Goal: Transaction & Acquisition: Purchase product/service

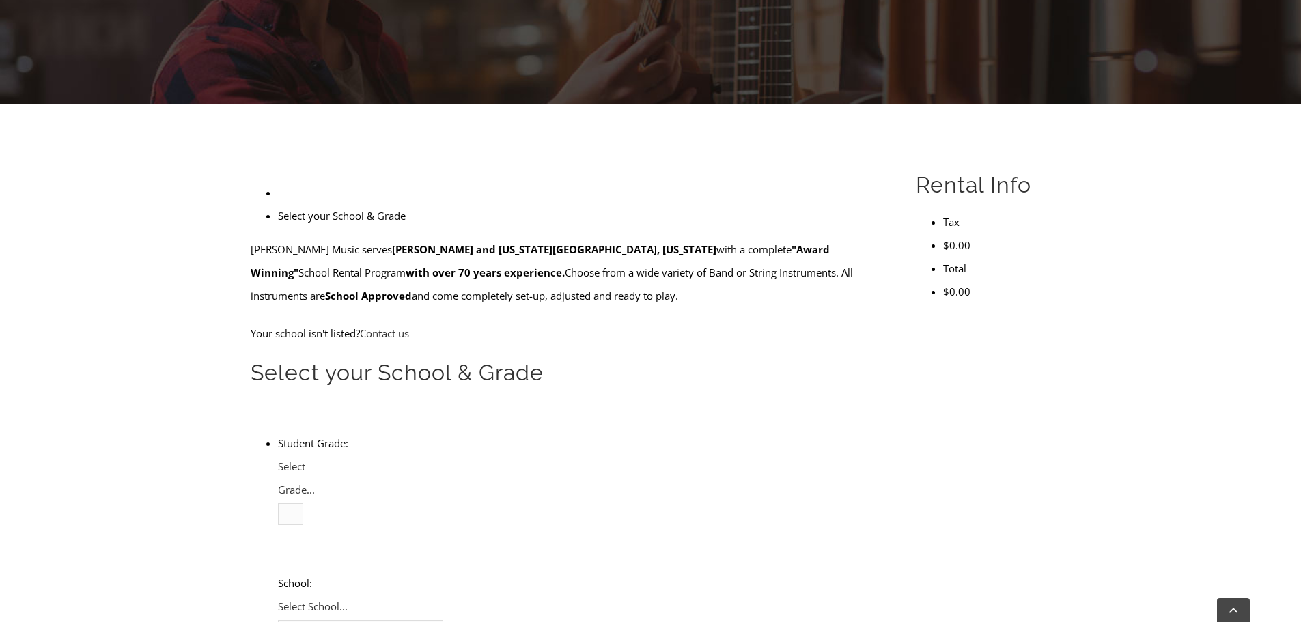
scroll to position [342, 0]
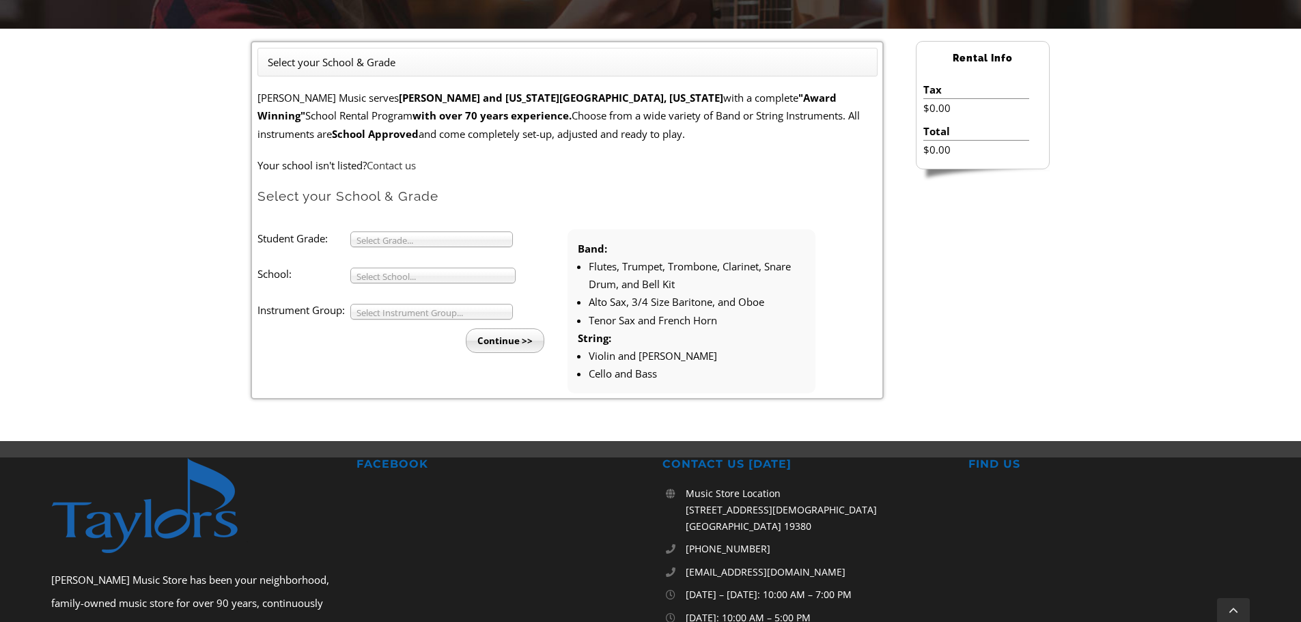
click at [505, 241] on b at bounding box center [506, 239] width 12 height 14
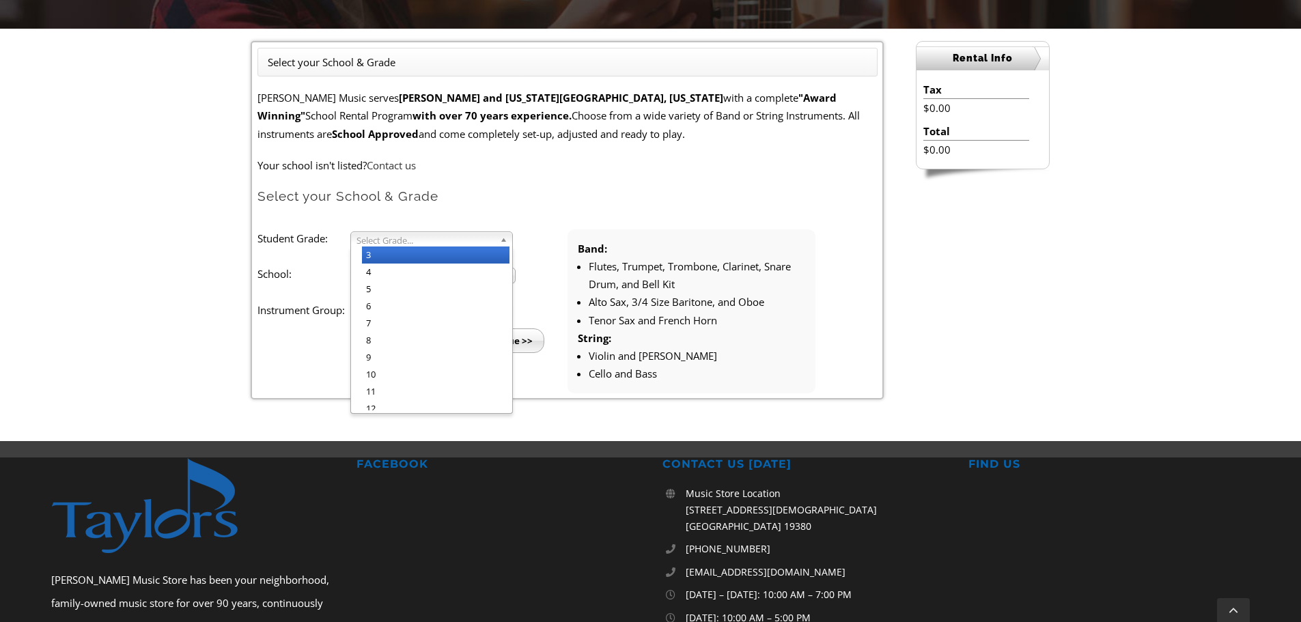
click at [426, 261] on li "3" at bounding box center [436, 255] width 148 height 17
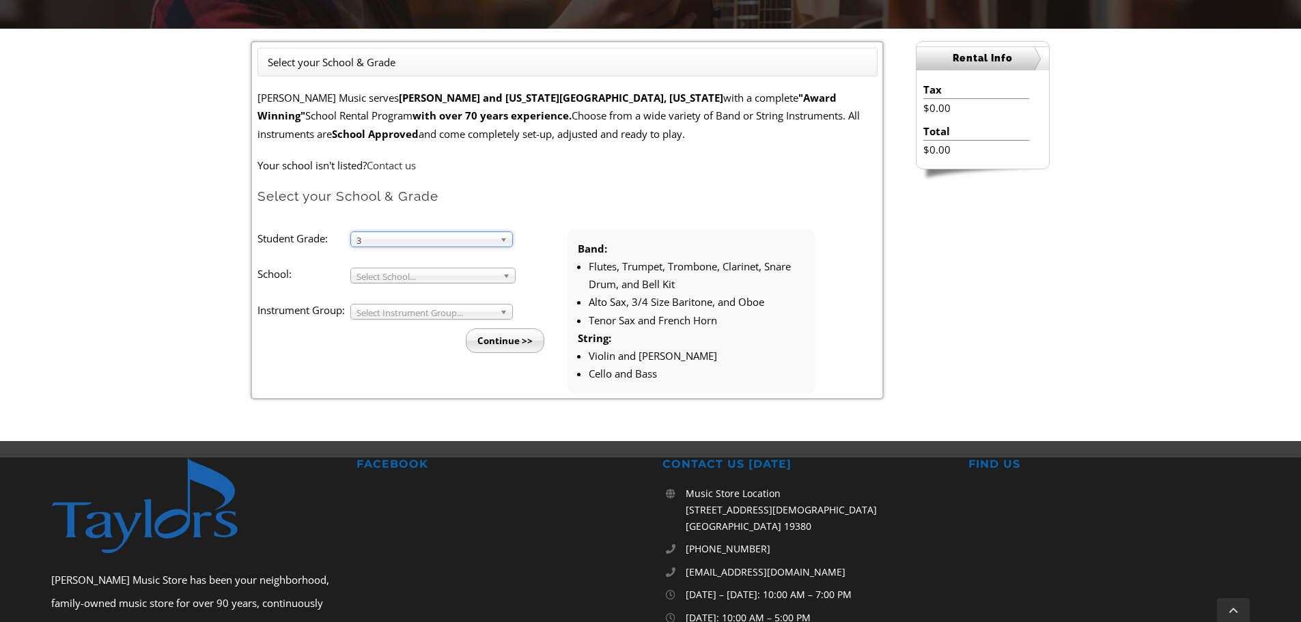
click at [463, 278] on span "Select School..." at bounding box center [427, 276] width 141 height 16
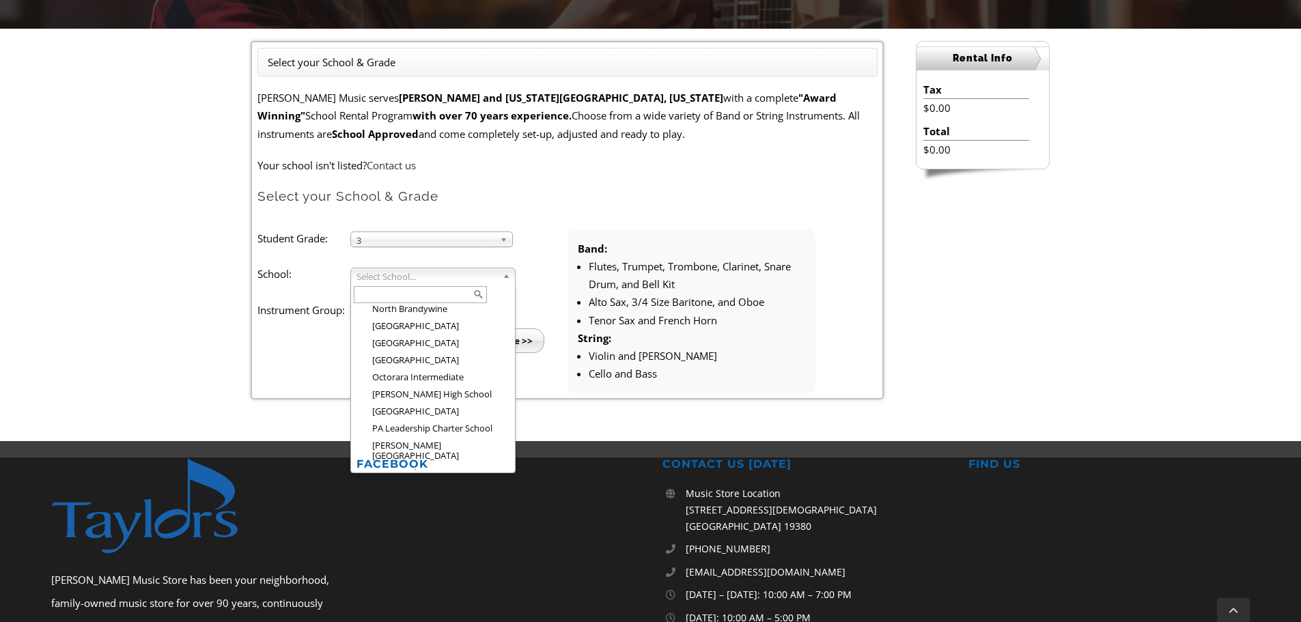
scroll to position [2326, 0]
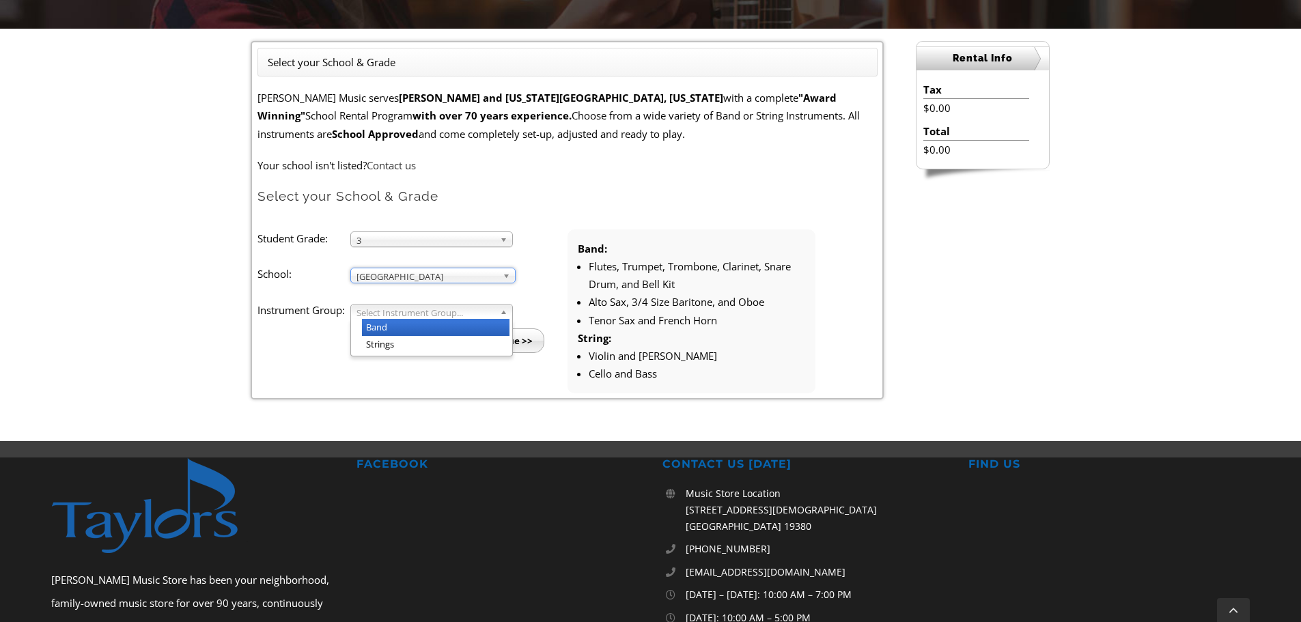
click at [437, 310] on span "Select Instrument Group..." at bounding box center [426, 313] width 138 height 16
click at [416, 346] on li "Strings" at bounding box center [436, 344] width 148 height 17
click at [503, 341] on input "Continue >>" at bounding box center [505, 341] width 79 height 25
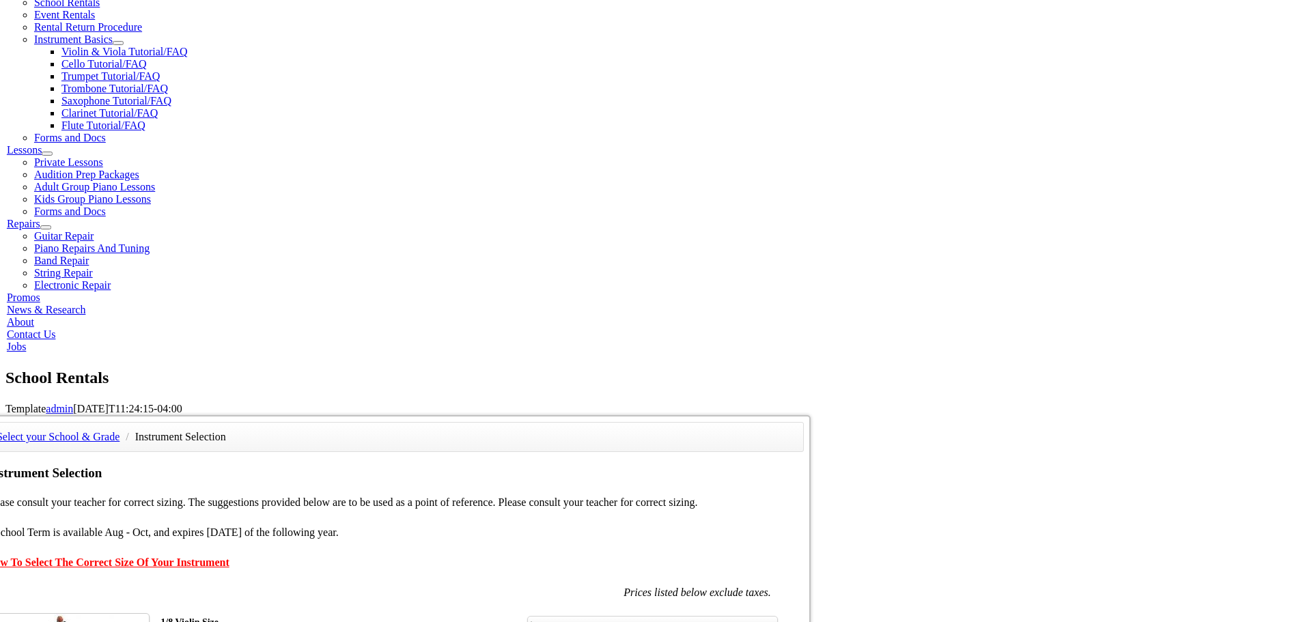
scroll to position [546, 0]
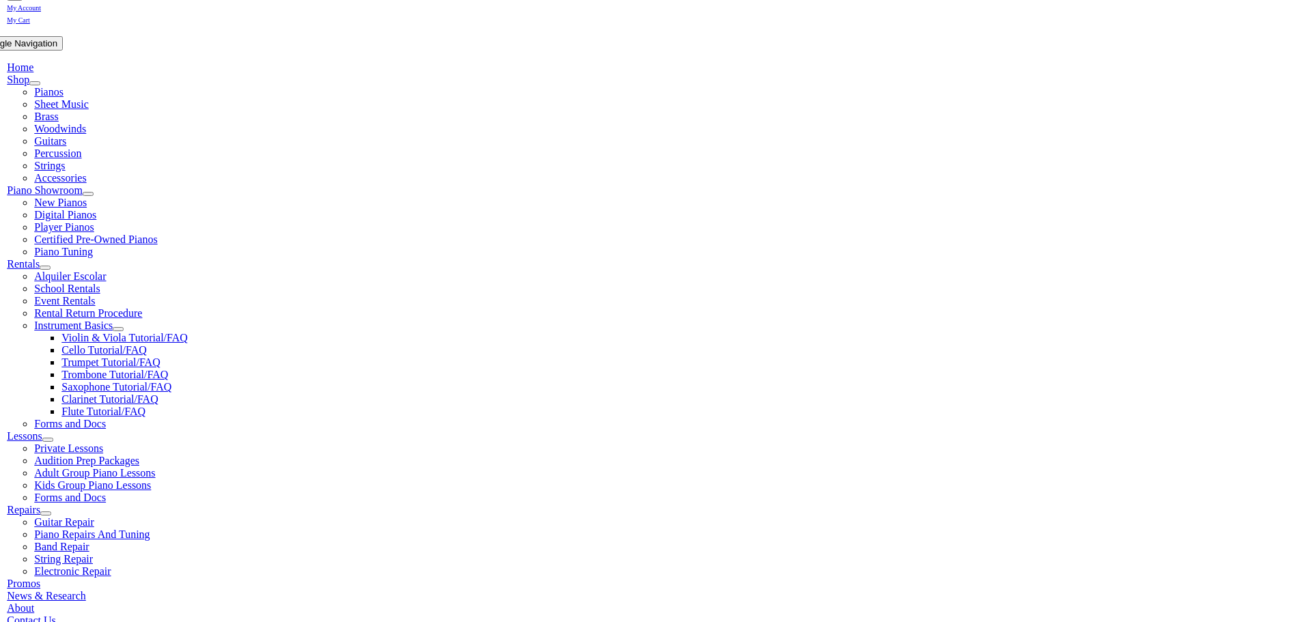
scroll to position [273, 0]
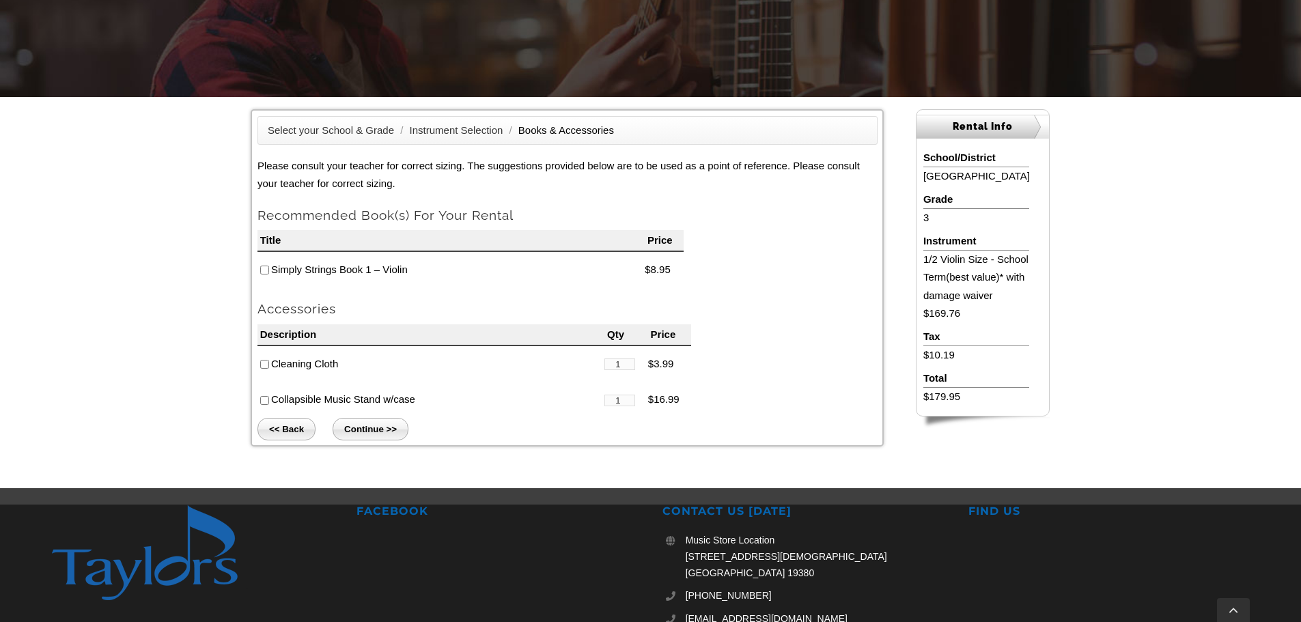
click at [262, 367] on input"] "checkbox" at bounding box center [264, 365] width 9 height 9
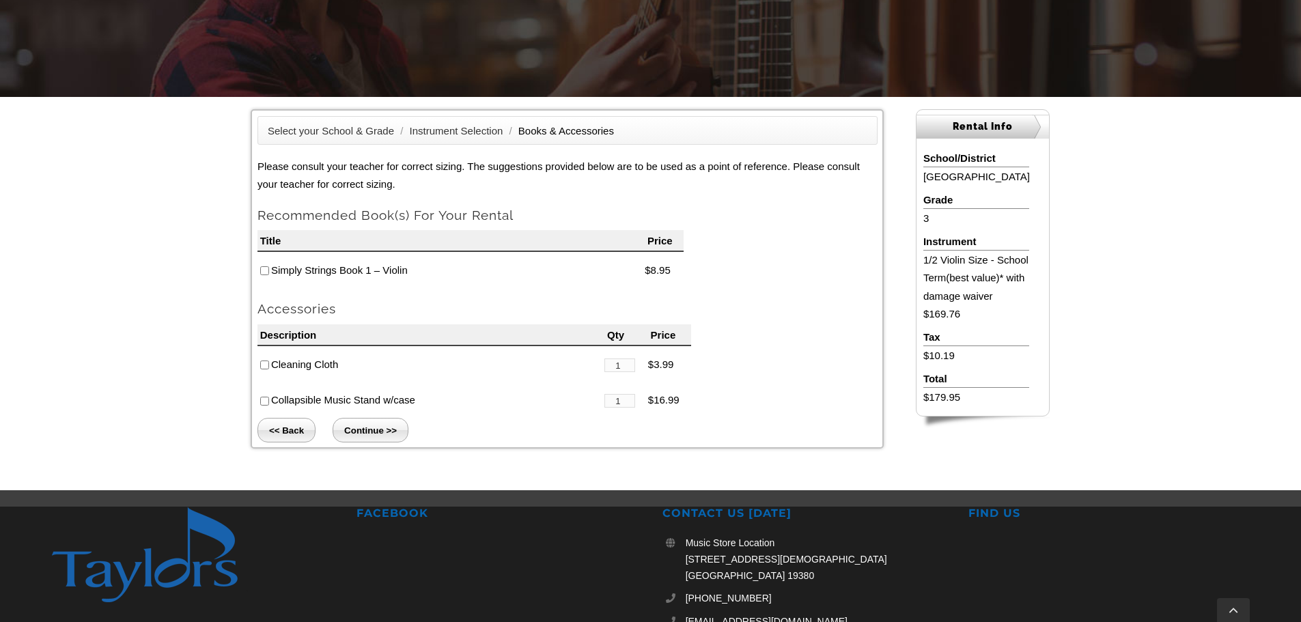
checkbox input"] "true"
click at [382, 430] on input "Continue >>" at bounding box center [371, 430] width 76 height 25
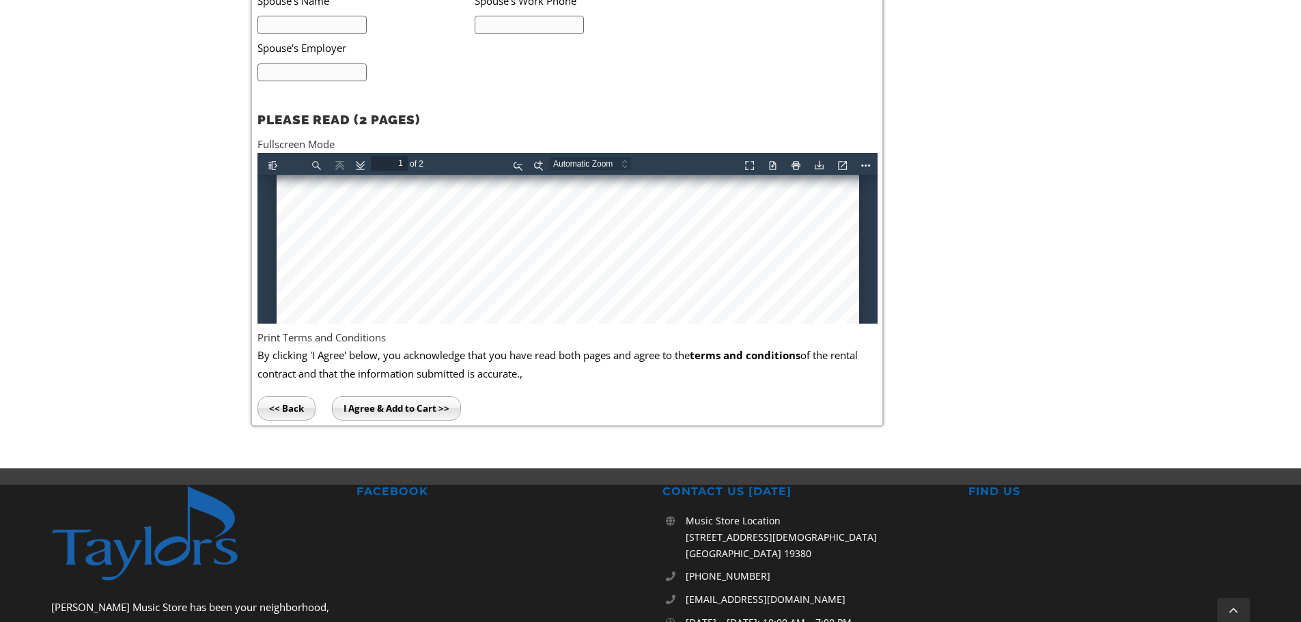
scroll to position [479, 0]
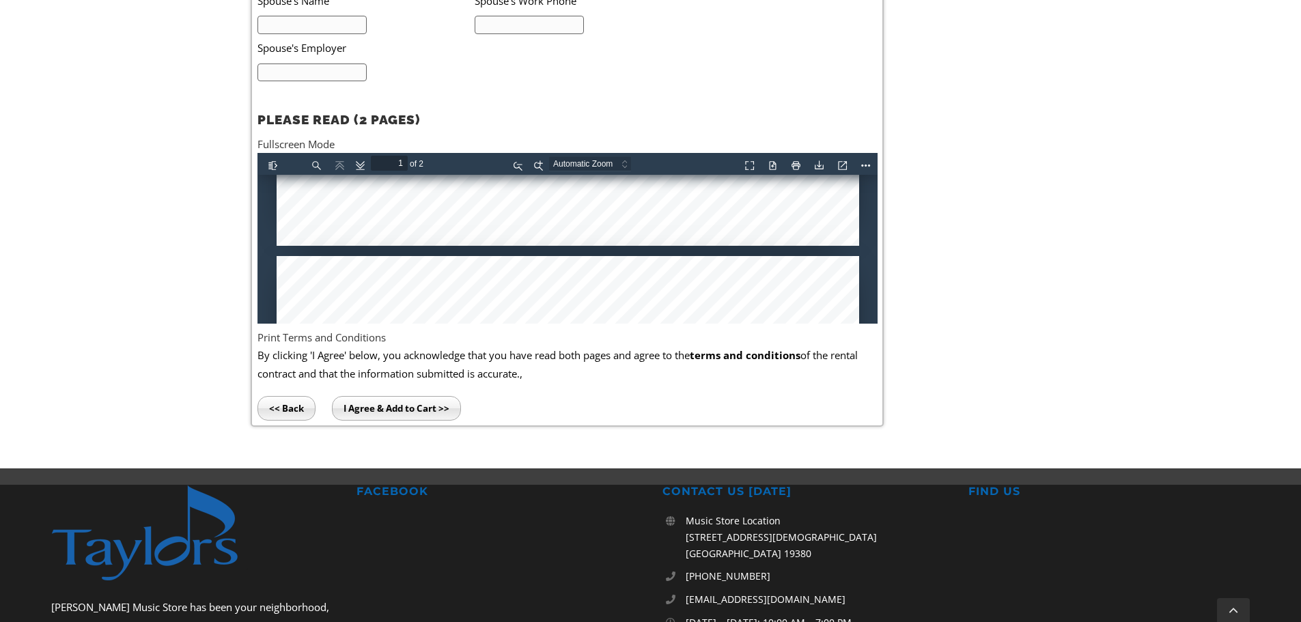
type input "2"
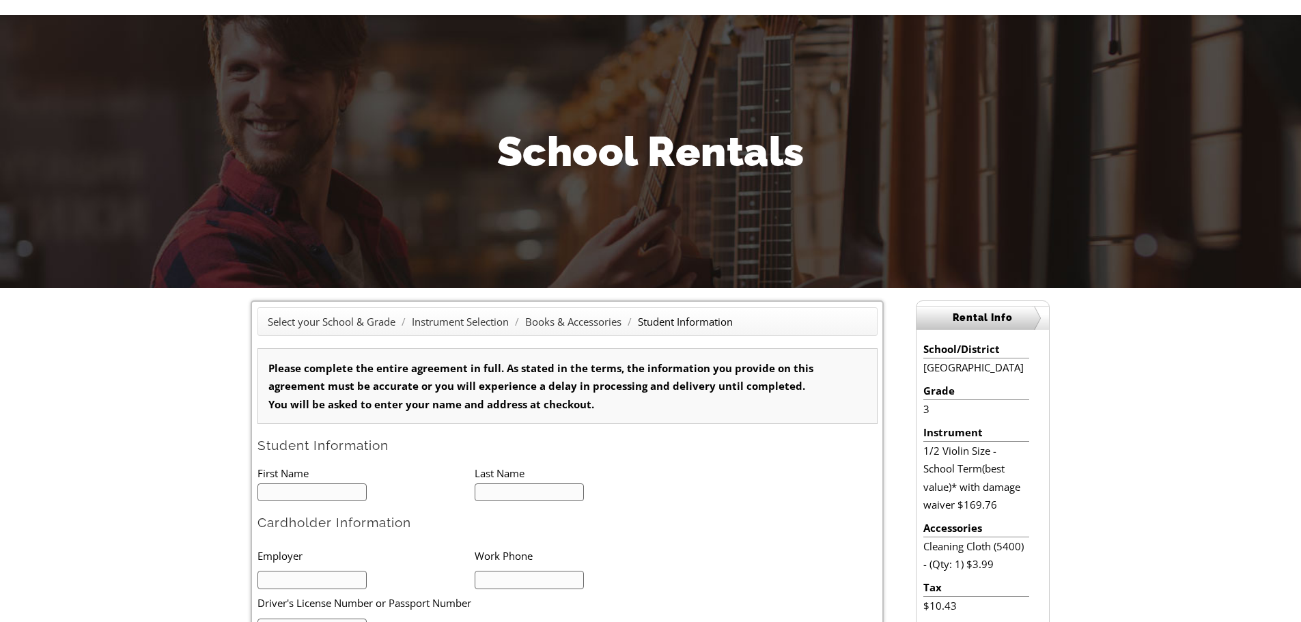
scroll to position [0, 0]
